Goal: Find contact information: Find contact information

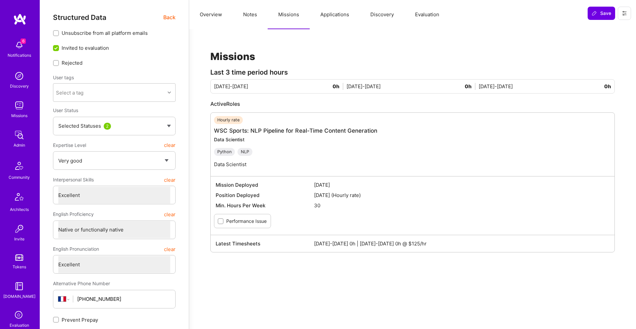
select select "5"
select select "7"
select select "FR"
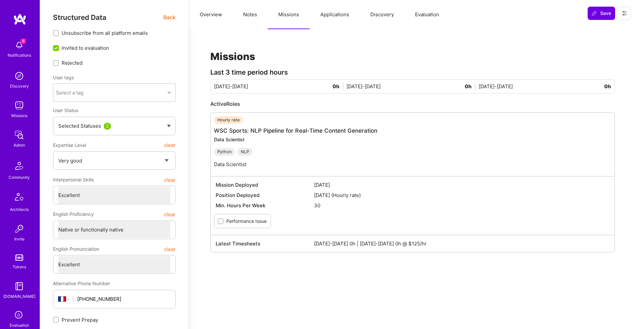
select select "Not Available"
select select "1 Month"
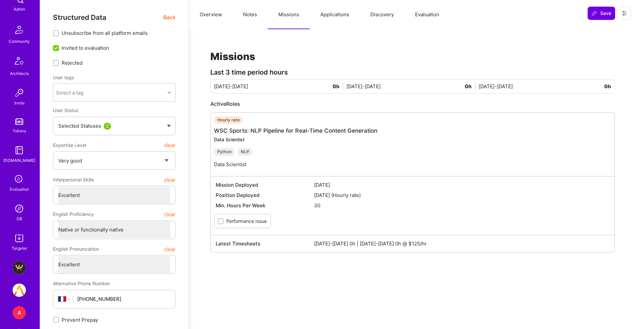
scroll to position [274, 0]
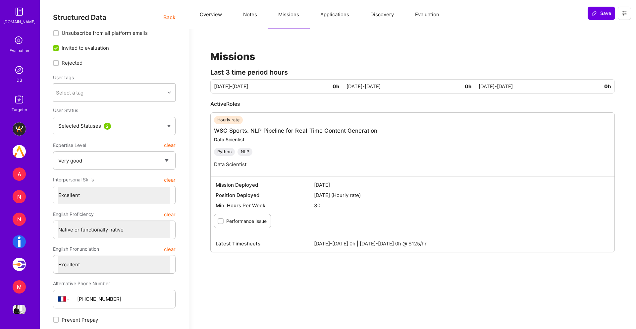
click at [260, 12] on button "Notes" at bounding box center [250, 14] width 35 height 29
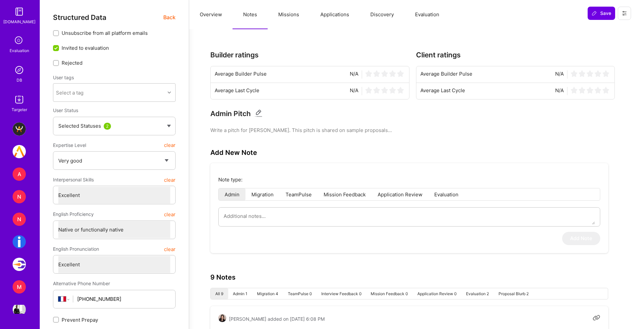
click at [286, 16] on button "Missions" at bounding box center [289, 14] width 42 height 29
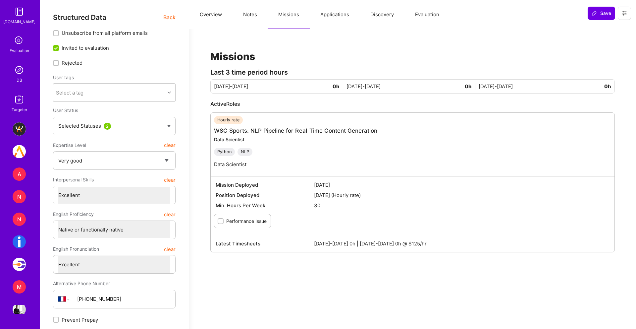
click at [252, 16] on button "Notes" at bounding box center [250, 14] width 35 height 29
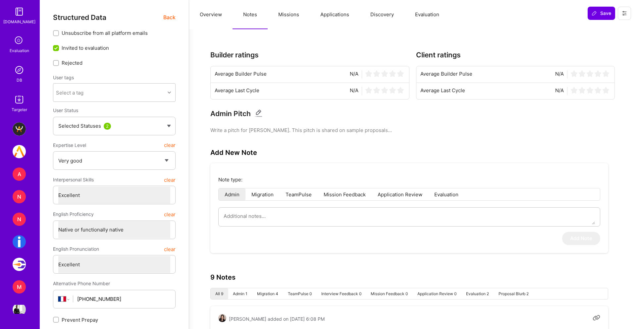
click at [287, 14] on button "Missions" at bounding box center [289, 14] width 42 height 29
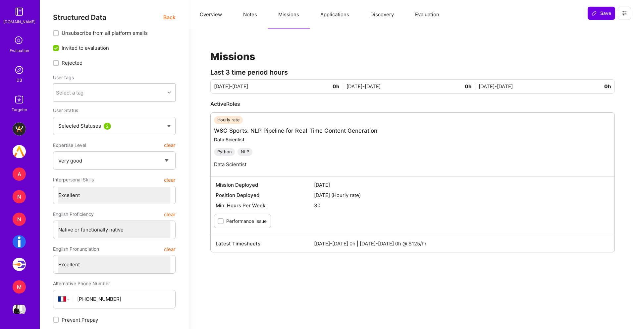
click at [210, 13] on button "Overview" at bounding box center [210, 14] width 43 height 29
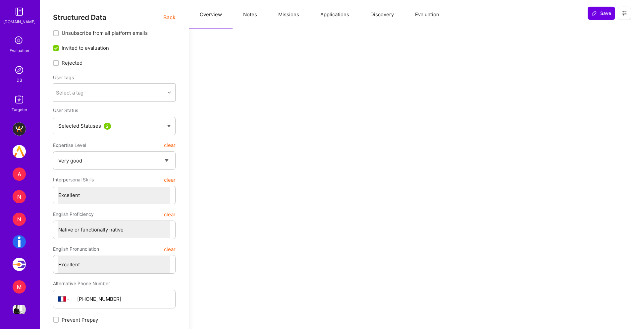
click at [254, 14] on button "Notes" at bounding box center [250, 14] width 35 height 29
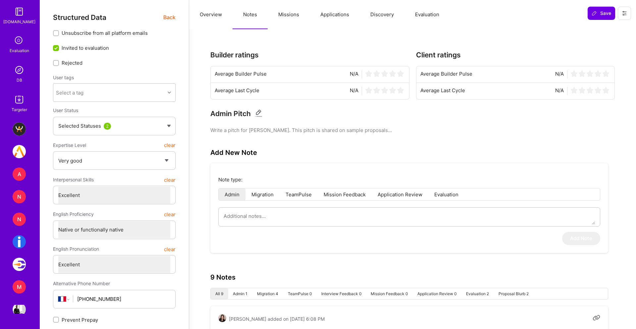
click at [171, 18] on span "Back" at bounding box center [169, 17] width 12 height 8
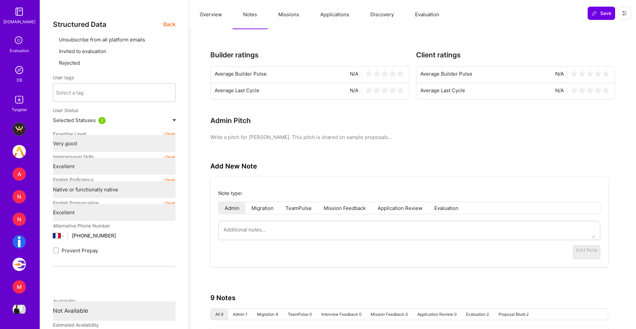
type textarea "x"
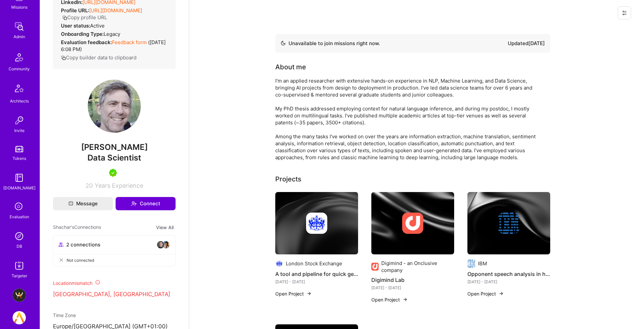
scroll to position [111, 0]
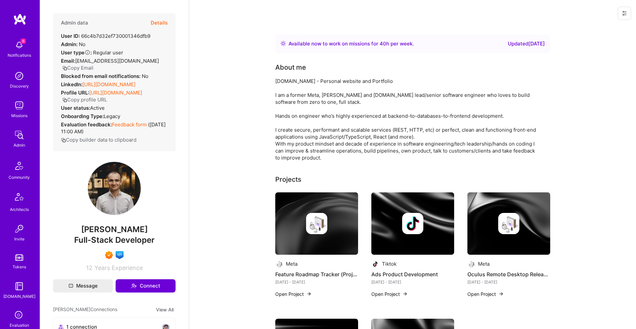
drag, startPoint x: 155, startPoint y: 77, endPoint x: 84, endPoint y: 80, distance: 70.6
click at [84, 79] on div "Admin data Details User ID: 66c4b7d32ef730001346dfb9 Admin: No User type Regula…" at bounding box center [114, 82] width 123 height 138
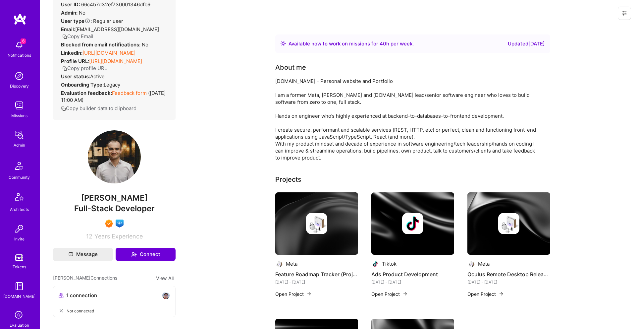
scroll to position [30, 0]
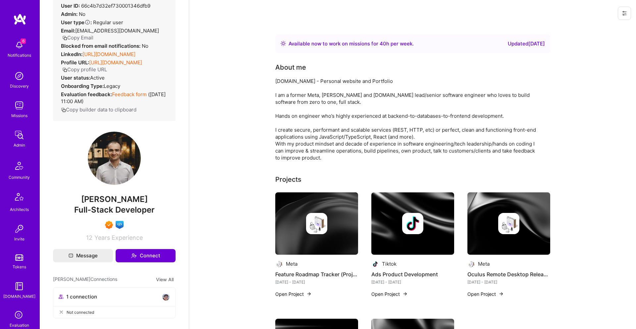
click at [106, 51] on link "https://linkedin.com/in/levanlevi" at bounding box center [108, 54] width 53 height 6
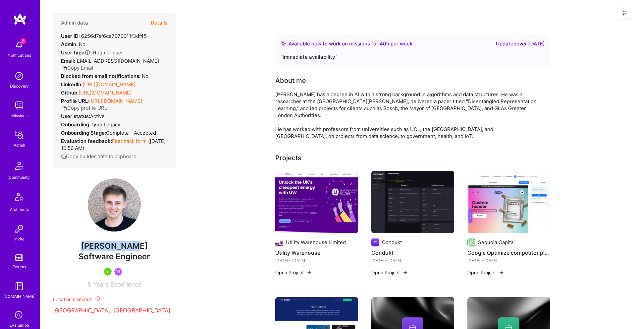
drag, startPoint x: 81, startPoint y: 253, endPoint x: 172, endPoint y: 252, distance: 91.1
click at [172, 251] on span "Mihai Perju" at bounding box center [114, 246] width 123 height 10
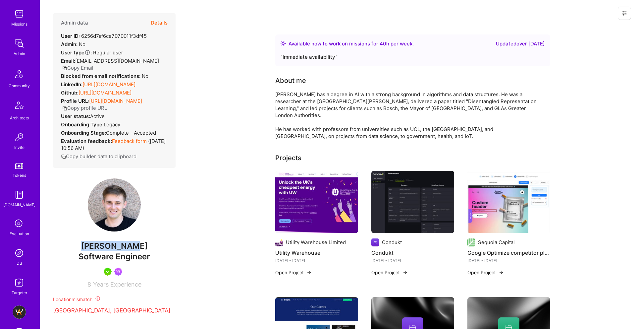
scroll to position [99, 0]
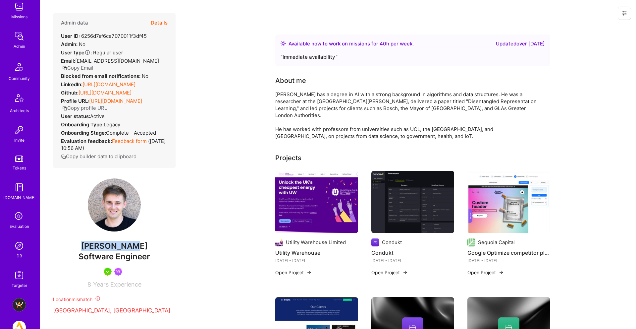
click at [17, 132] on img at bounding box center [19, 129] width 13 height 13
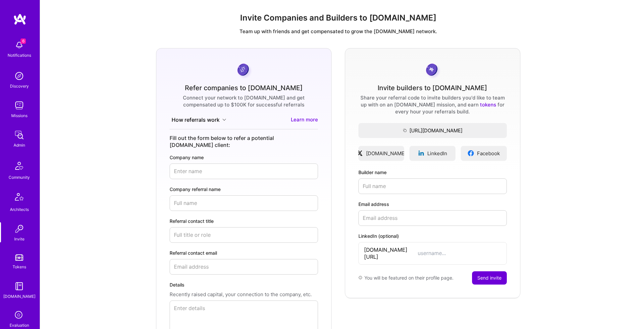
click at [23, 173] on img at bounding box center [19, 166] width 16 height 16
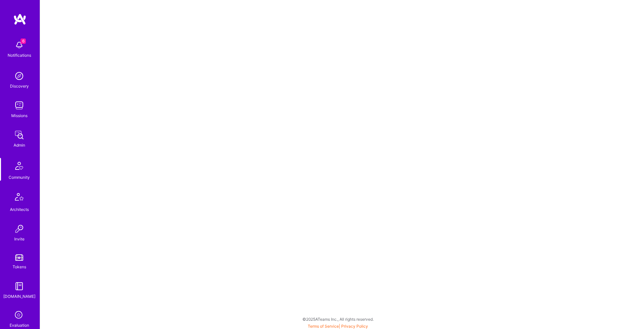
click at [22, 103] on img at bounding box center [19, 105] width 13 height 13
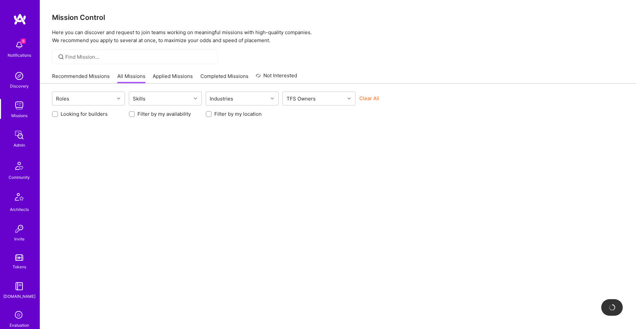
click at [145, 50] on div at bounding box center [135, 56] width 166 height 15
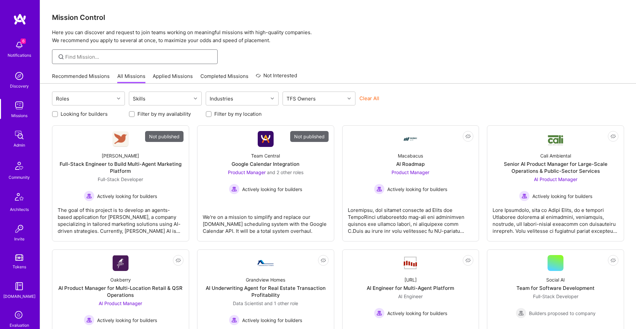
click at [148, 58] on input at bounding box center [138, 56] width 147 height 7
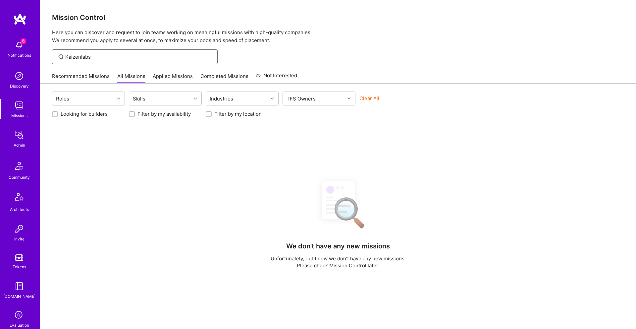
click at [79, 56] on input "Kaizenlabs" at bounding box center [138, 56] width 147 height 7
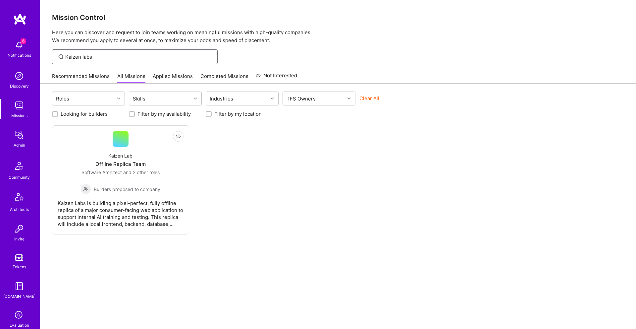
type input "Kaizen labs"
click at [16, 108] on img at bounding box center [19, 105] width 13 height 13
click at [21, 137] on img at bounding box center [19, 134] width 13 height 13
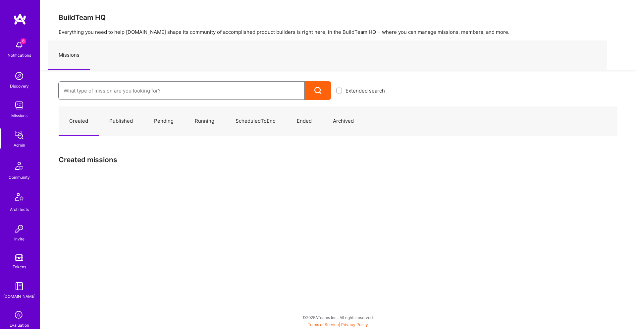
click at [109, 83] on input at bounding box center [182, 90] width 236 height 17
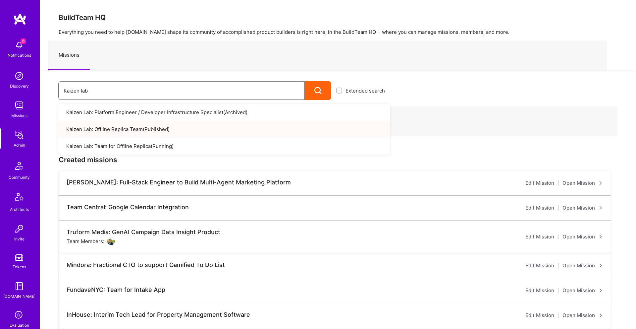
type input "Kaizen lab"
click at [136, 130] on link "Kaizen Lab: Offline Replica Team ( Published )" at bounding box center [224, 129] width 332 height 17
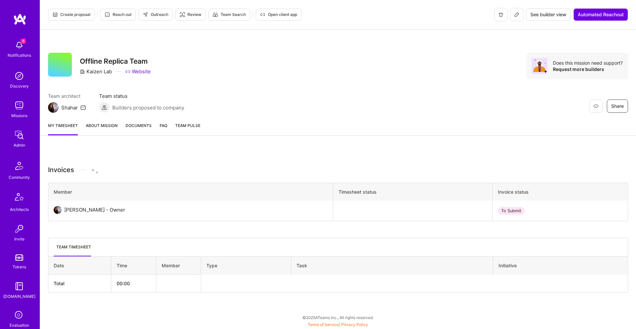
click at [109, 125] on link "About Mission" at bounding box center [102, 128] width 32 height 13
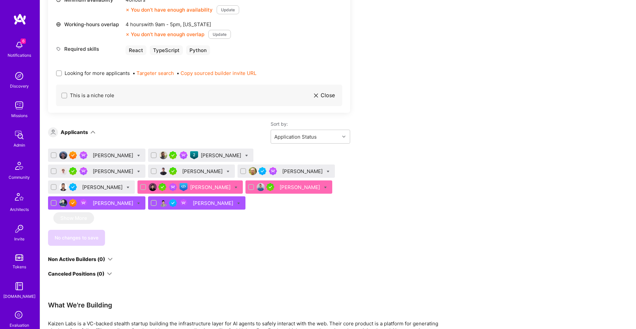
scroll to position [1207, 0]
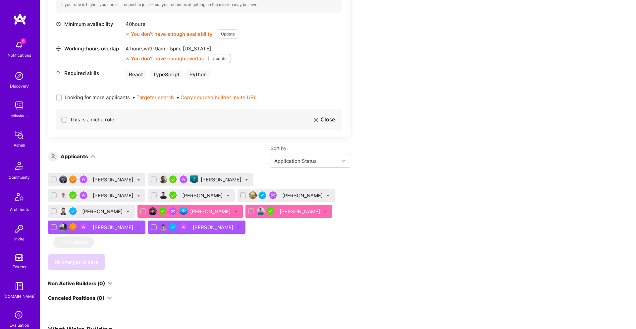
click at [189, 220] on div "[PERSON_NAME]" at bounding box center [196, 226] width 97 height 13
click at [193, 224] on div "[PERSON_NAME]" at bounding box center [214, 227] width 42 height 7
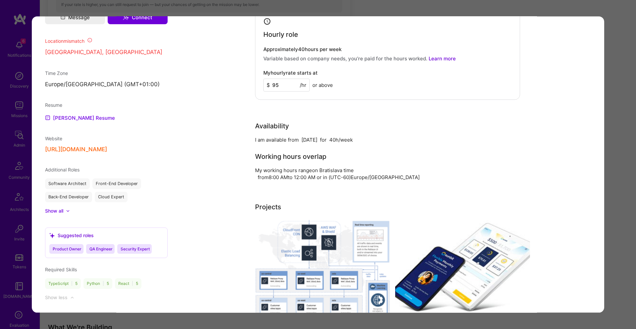
scroll to position [572, 0]
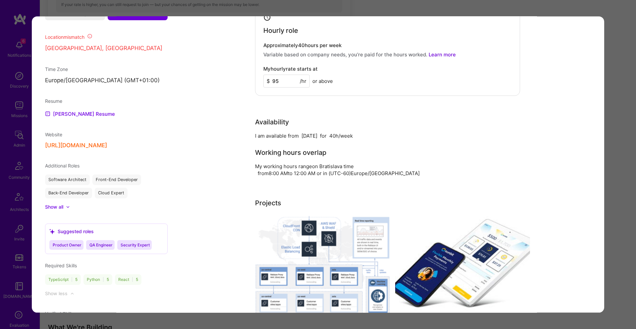
click at [606, 25] on div "Application 10 of 10 Builder Missing Requirements Required Location See locatio…" at bounding box center [318, 164] width 636 height 329
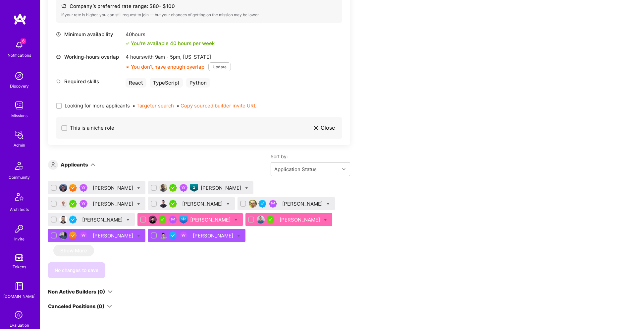
scroll to position [1192, 0]
click at [110, 232] on div "Sadan Masroor" at bounding box center [114, 235] width 42 height 7
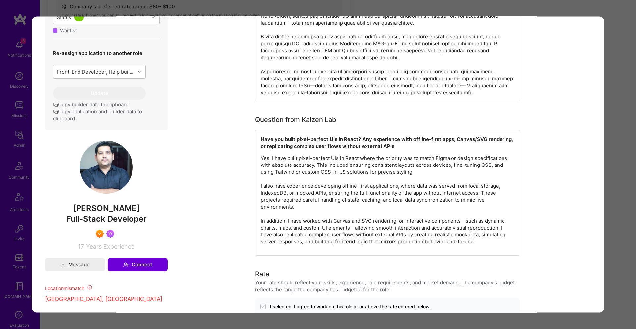
scroll to position [332, 0]
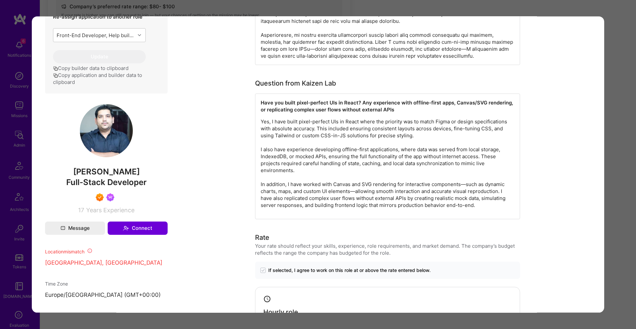
click at [288, 11] on div "Application 9 of 10 Builder Missing Requirements Required Location See location…" at bounding box center [318, 164] width 636 height 329
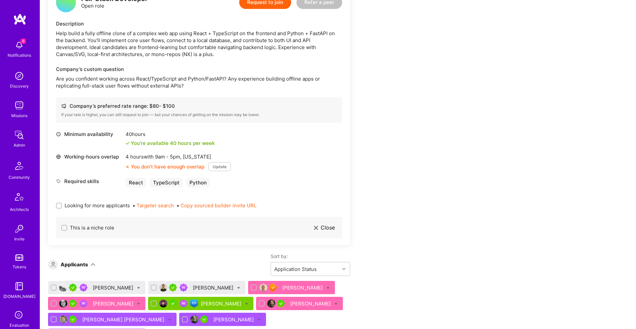
scroll to position [673, 0]
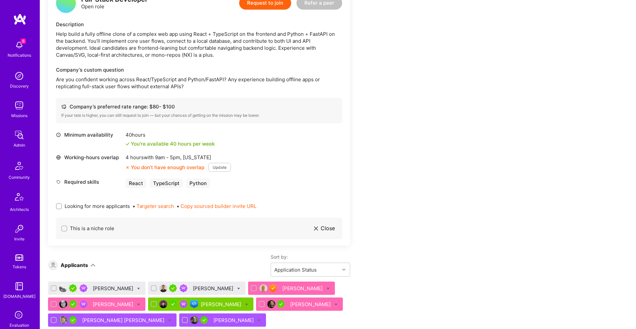
click at [290, 300] on div "Thomas Webb" at bounding box center [311, 303] width 42 height 7
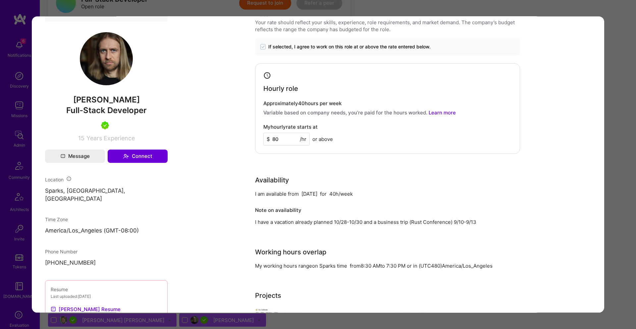
scroll to position [432, 0]
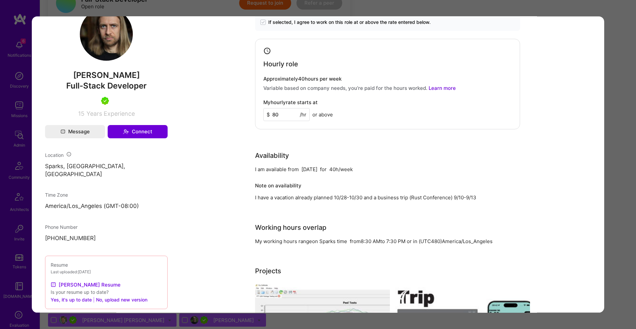
click at [614, 20] on div "Application 6 of 9 Evaluation scores Expertise level Very good Interpersonal sk…" at bounding box center [318, 164] width 636 height 329
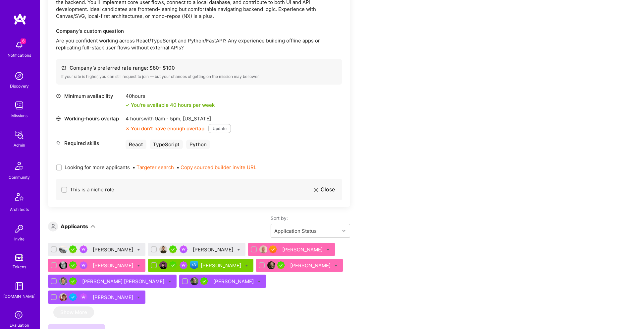
scroll to position [736, 0]
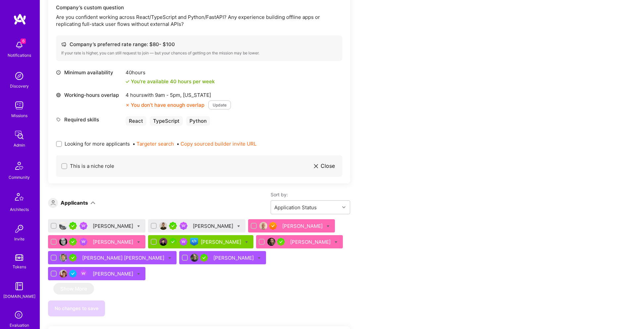
click at [282, 222] on div "Eugene Koshelev" at bounding box center [303, 225] width 42 height 7
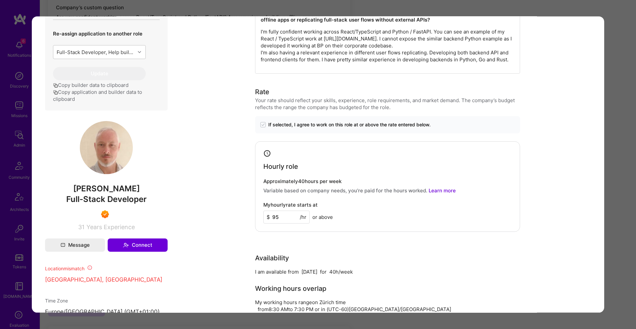
scroll to position [345, 0]
click at [599, 7] on div "Application 3 of 9 Builder Missing Requirements Required Location See locations…" at bounding box center [318, 164] width 636 height 329
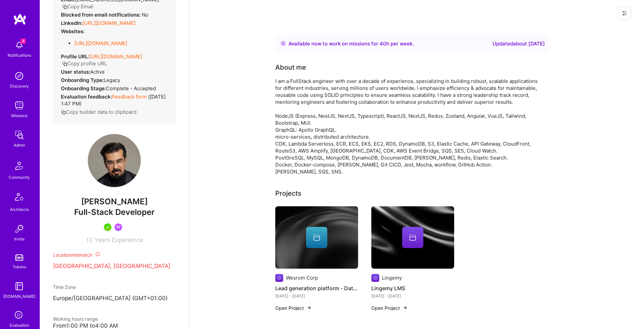
scroll to position [82, 0]
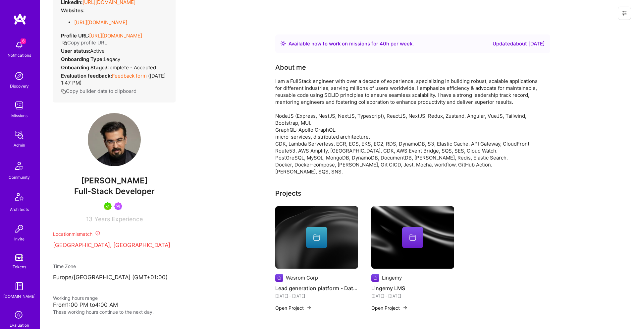
click at [123, 186] on span "[PERSON_NAME]" at bounding box center [114, 181] width 123 height 10
click at [123, 186] on span "Ehsan Aghaei" at bounding box center [114, 181] width 123 height 10
copy span "Ehsan Aghaei"
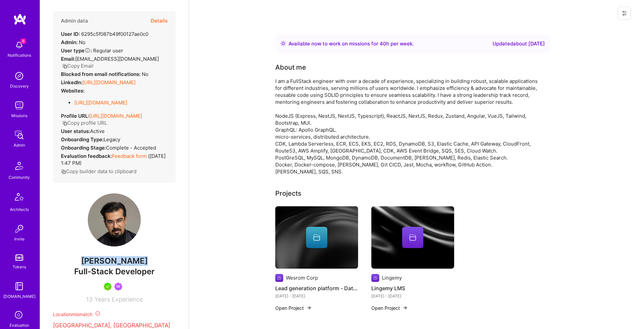
scroll to position [0, 0]
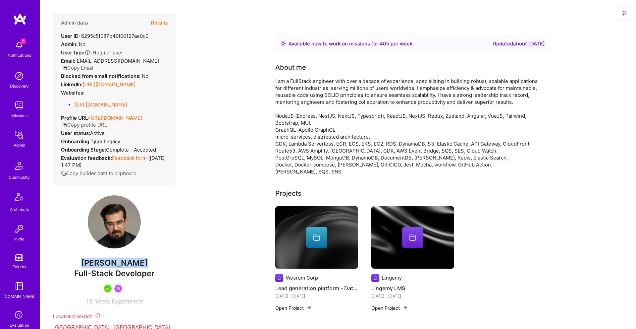
drag, startPoint x: 169, startPoint y: 84, endPoint x: 83, endPoint y: 85, distance: 86.5
click at [83, 85] on div "Admin data Details User ID: 6295c5f087b49f00127ae0c0 Admin: No User type Regula…" at bounding box center [114, 98] width 123 height 171
copy div "https://linkedin.com/in/ethanaghaei"
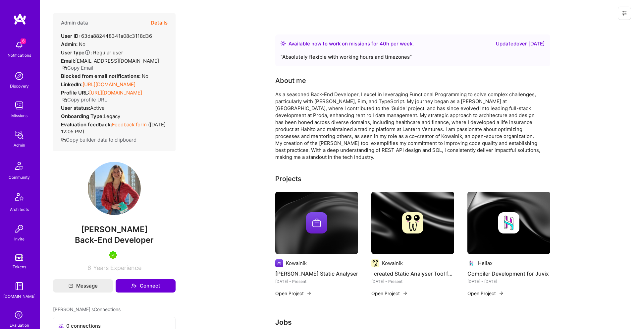
click at [124, 233] on span "[PERSON_NAME]" at bounding box center [114, 229] width 123 height 10
copy span "[PERSON_NAME]"
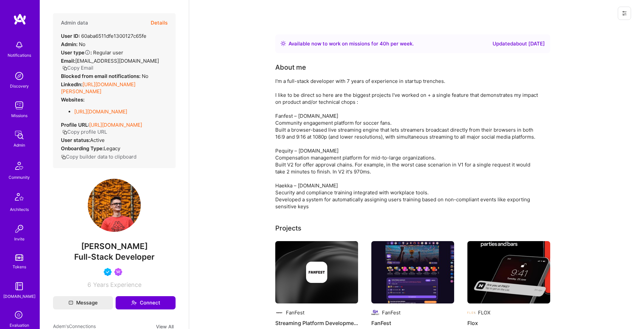
click at [123, 251] on span "Adem Hodzic" at bounding box center [114, 246] width 123 height 10
copy span "Adem Hodzic"
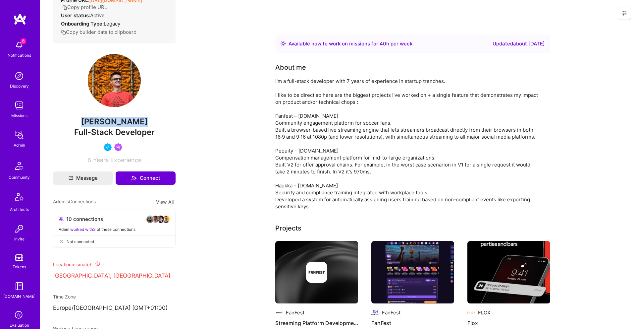
scroll to position [125, 0]
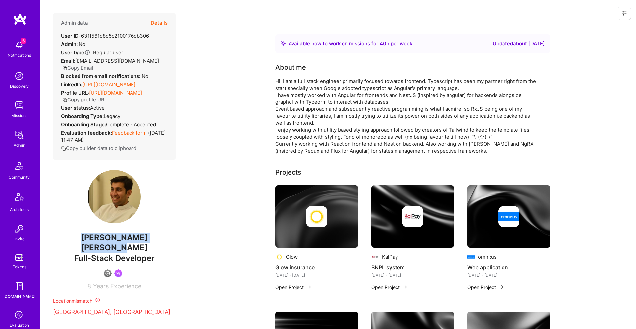
drag, startPoint x: 124, startPoint y: 241, endPoint x: 50, endPoint y: 245, distance: 73.4
click at [50, 246] on div "Admin data Details User ID: 631f561d8d5c2100176db306 Admin: No User type Regula…" at bounding box center [114, 164] width 149 height 329
copy span "Muhammad Saad Riaz Khan"
drag, startPoint x: 150, startPoint y: 85, endPoint x: 53, endPoint y: 82, distance: 96.8
click at [53, 83] on div "Admin data Details User ID: 631f561d8d5c2100176db306 Admin: No User type Regula…" at bounding box center [114, 86] width 123 height 146
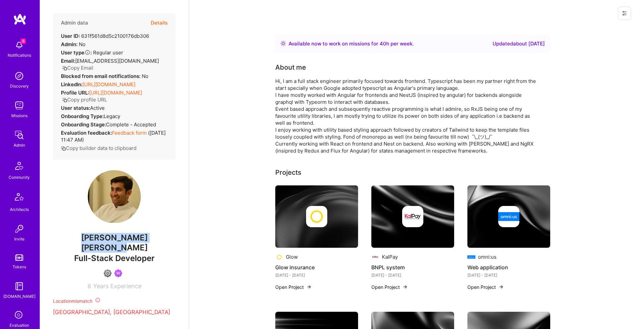
copy link "https://linkedin.com/in/saadriazkhan"
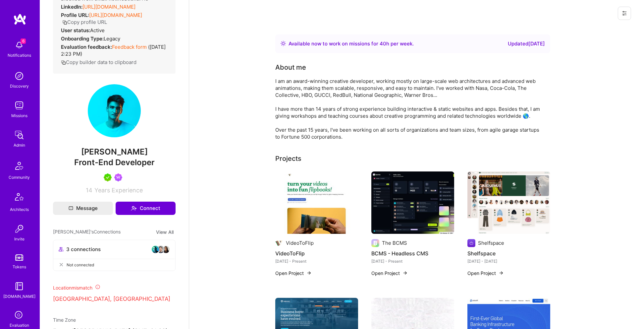
scroll to position [55, 0]
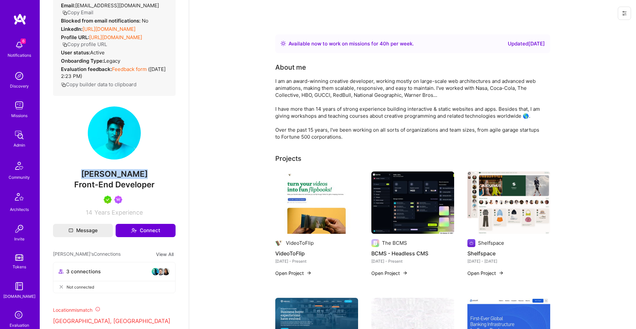
drag, startPoint x: 84, startPoint y: 179, endPoint x: 150, endPoint y: 179, distance: 65.6
click at [150, 179] on span "[PERSON_NAME]" at bounding box center [114, 174] width 123 height 10
copy span "[PERSON_NAME]"
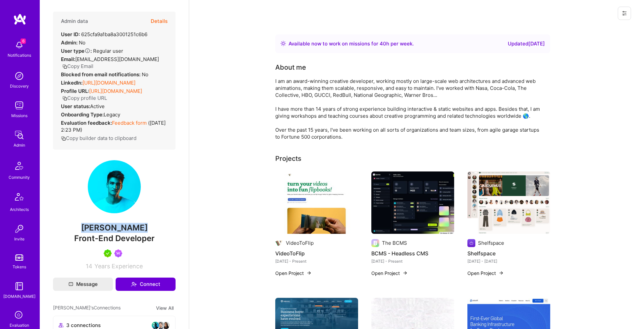
scroll to position [0, 0]
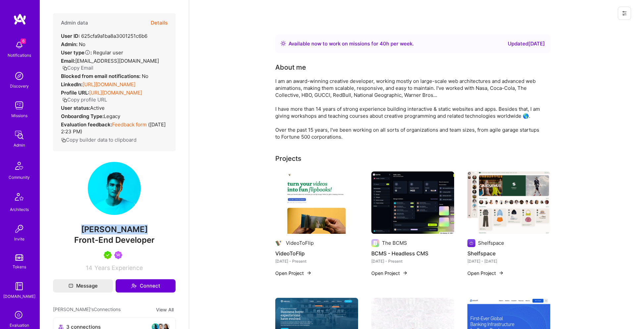
click at [77, 68] on button "Copy Email" at bounding box center [77, 67] width 31 height 7
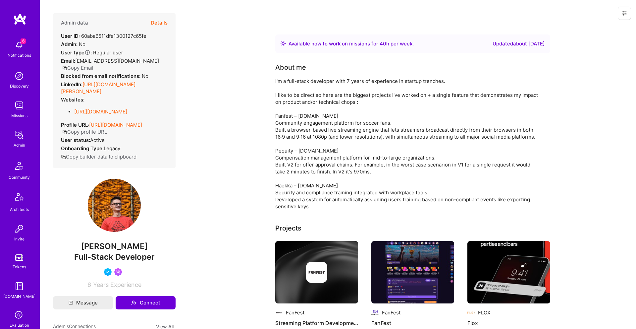
drag, startPoint x: 120, startPoint y: 91, endPoint x: 84, endPoint y: 83, distance: 37.0
click at [84, 83] on div "LinkedIn: [URL][DOMAIN_NAME][PERSON_NAME]" at bounding box center [114, 88] width 107 height 14
copy link "[URL][DOMAIN_NAME][PERSON_NAME]"
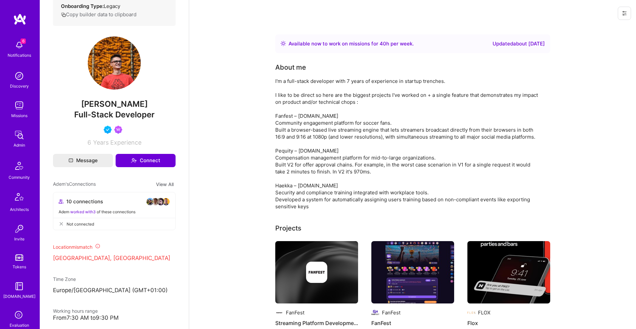
scroll to position [136, 0]
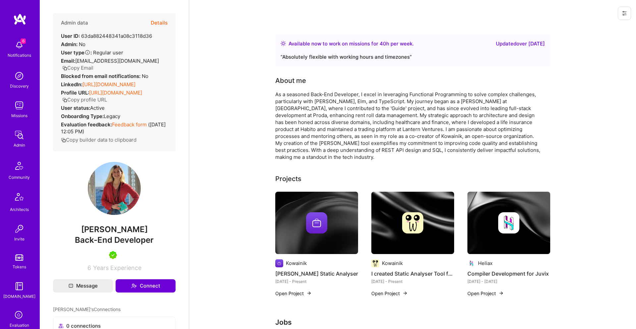
drag, startPoint x: 101, startPoint y: 234, endPoint x: 165, endPoint y: 234, distance: 63.3
click at [165, 234] on span "Veronika Romashkina" at bounding box center [114, 229] width 123 height 10
copy span "Veronika Romashkina"
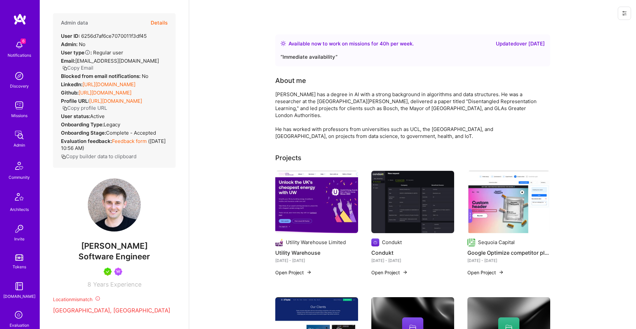
drag, startPoint x: 117, startPoint y: 84, endPoint x: 84, endPoint y: 84, distance: 32.1
click at [84, 84] on div "Admin data Details User ID: 6256d7af6ce7070011f3df45 Admin: No User type Regula…" at bounding box center [114, 90] width 123 height 154
copy link "https://linkedin.com/in/mihai-perju"
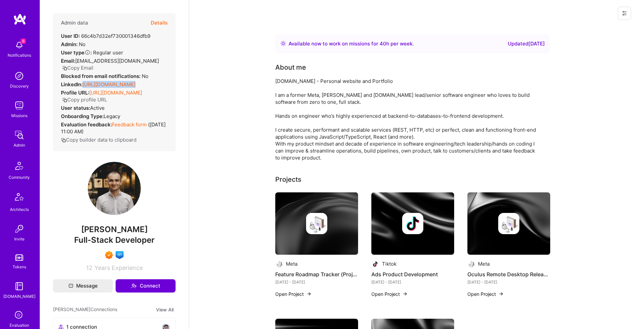
drag, startPoint x: 152, startPoint y: 80, endPoint x: 85, endPoint y: 76, distance: 67.0
click at [85, 76] on div "Admin data Details User ID: 66c4b7d32ef730001346dfb9 Admin: No User type Regula…" at bounding box center [114, 82] width 123 height 138
copy link "https://linkedin.com/in/levanlevi"
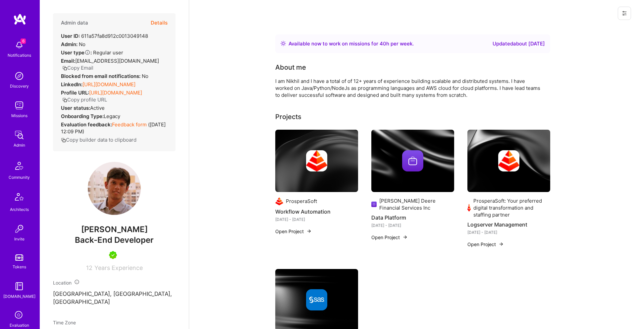
click at [110, 231] on span "Nikhil Agrawal" at bounding box center [114, 229] width 123 height 10
copy span "Nikhil Agrawal"
drag, startPoint x: 134, startPoint y: 83, endPoint x: 62, endPoint y: 83, distance: 71.9
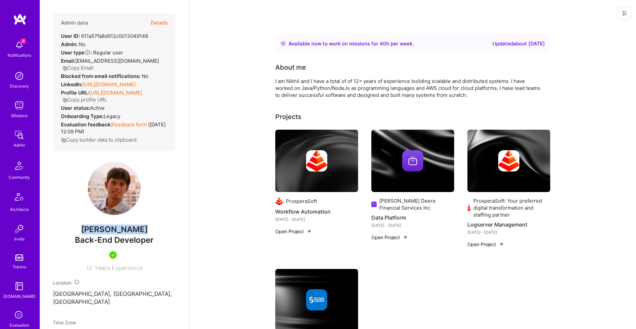
click at [62, 83] on div "LinkedIn: https://linkedin.com/in/nikhilkagrawal" at bounding box center [98, 84] width 75 height 7
copy link "https://linkedin.com/in/nikhilkagrawal"
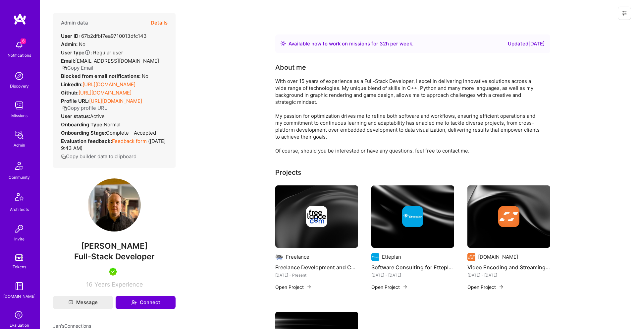
click at [126, 248] on span "Jan Drabner" at bounding box center [114, 246] width 123 height 10
copy span "Jan Drabner"
drag, startPoint x: 168, startPoint y: 76, endPoint x: 83, endPoint y: 77, distance: 84.5
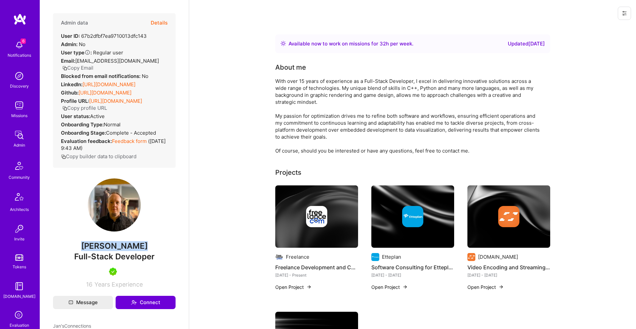
click at [83, 77] on div "Admin data Details User ID: 67b2dfbf7ea9710013dfc143 Admin: No User type Regula…" at bounding box center [114, 90] width 123 height 154
copy div "https://linkedin.com/in/jandrabner"
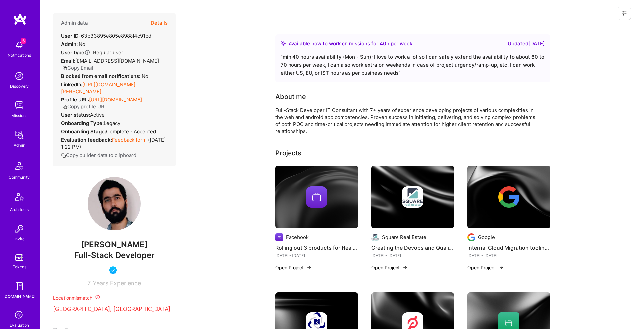
click at [127, 244] on span "[PERSON_NAME]" at bounding box center [114, 245] width 123 height 10
copy span "[PERSON_NAME]"
drag, startPoint x: 159, startPoint y: 83, endPoint x: 84, endPoint y: 85, distance: 75.5
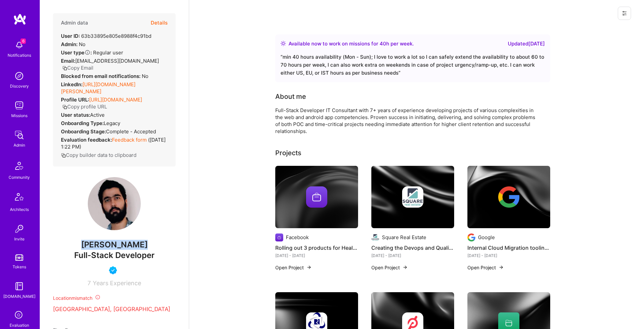
click at [84, 85] on div "Admin data Details User ID: 63b33895e805e8988f4c91bd Admin: No User type Regula…" at bounding box center [114, 89] width 123 height 153
copy link "[URL][DOMAIN_NAME][PERSON_NAME]"
